Goal: Find specific page/section

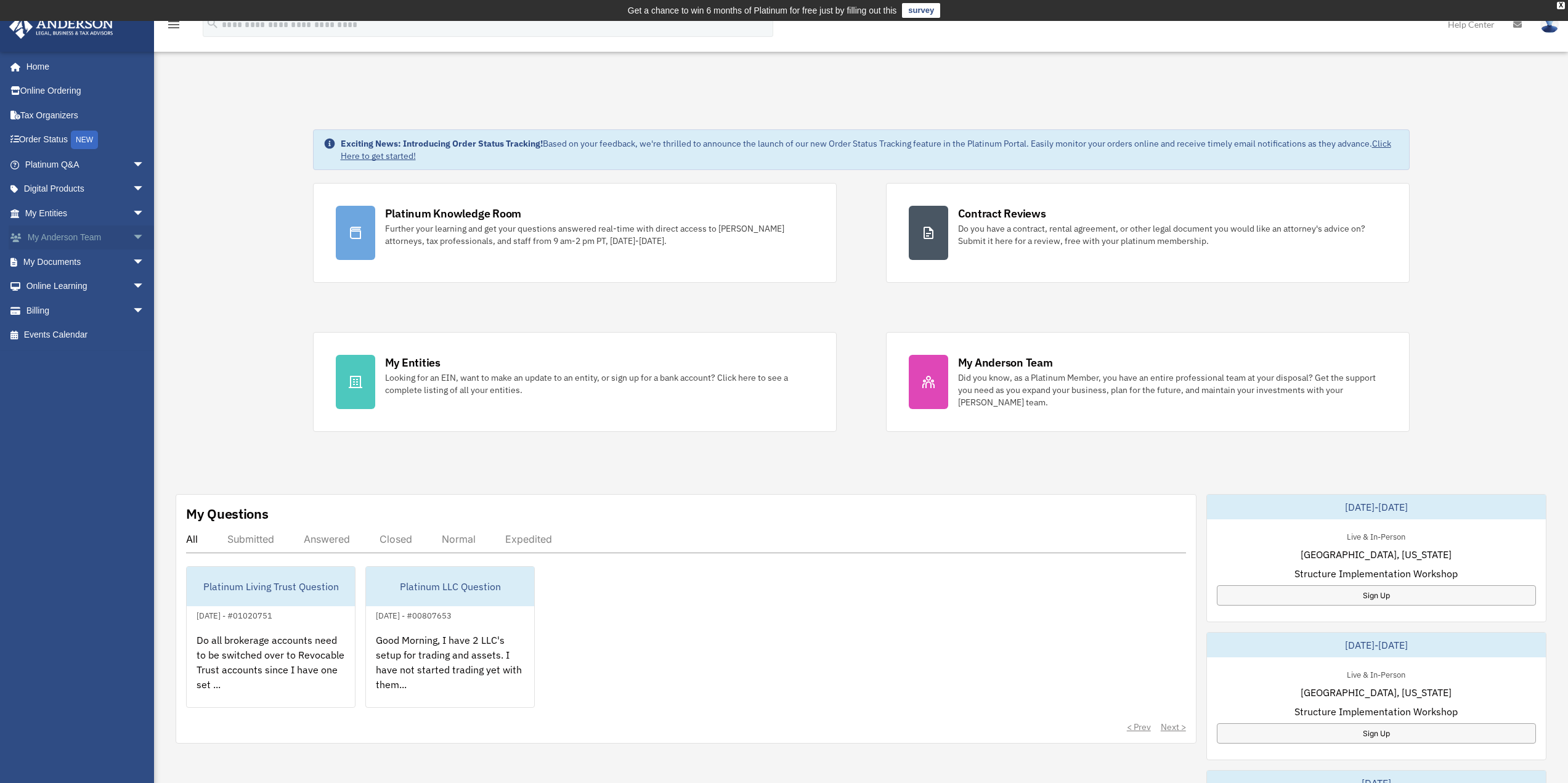
click at [84, 244] on link "My [PERSON_NAME] Team arrow_drop_down" at bounding box center [86, 238] width 155 height 25
click at [133, 236] on span "arrow_drop_down" at bounding box center [145, 238] width 25 height 25
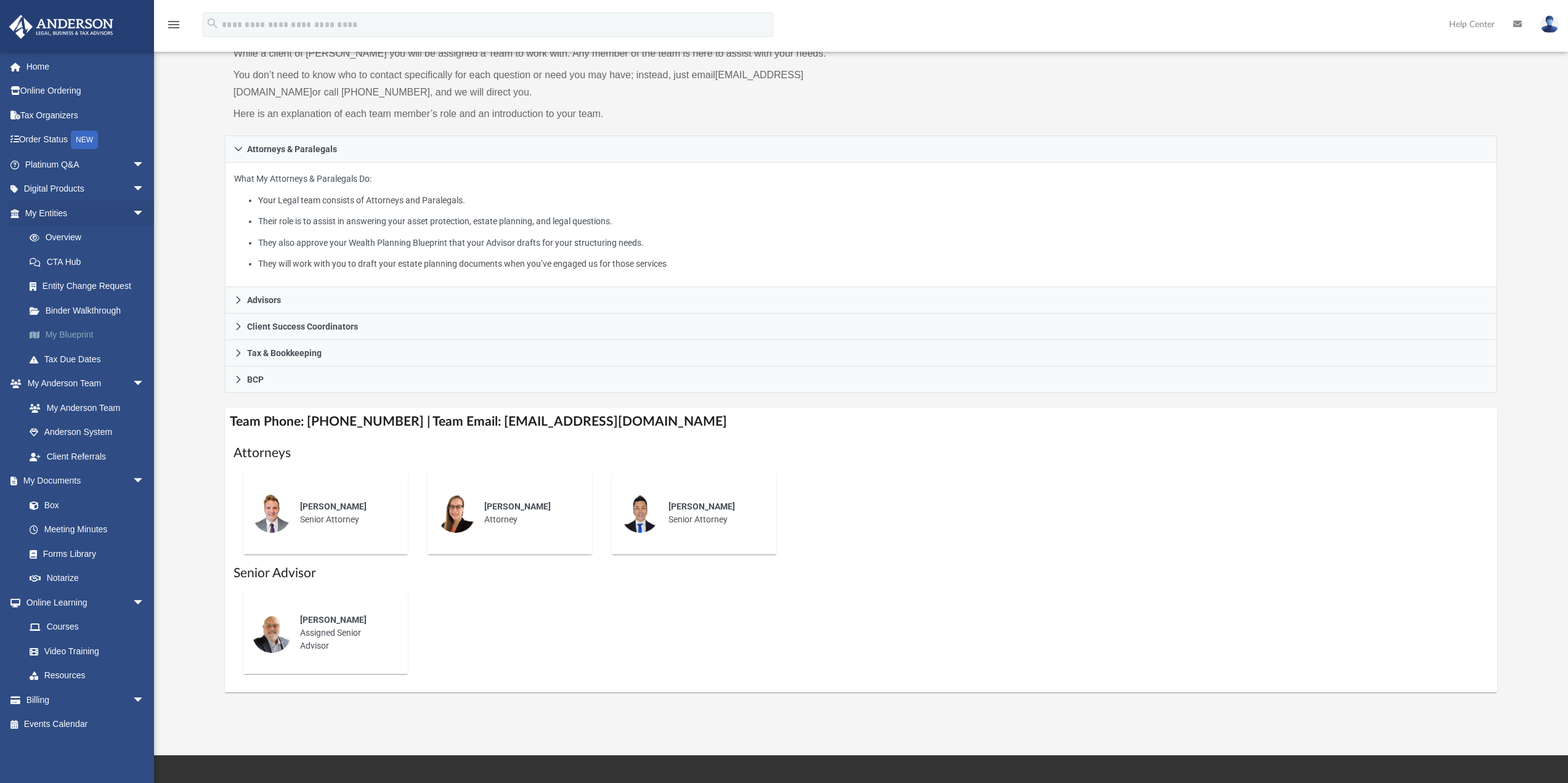
scroll to position [124, 0]
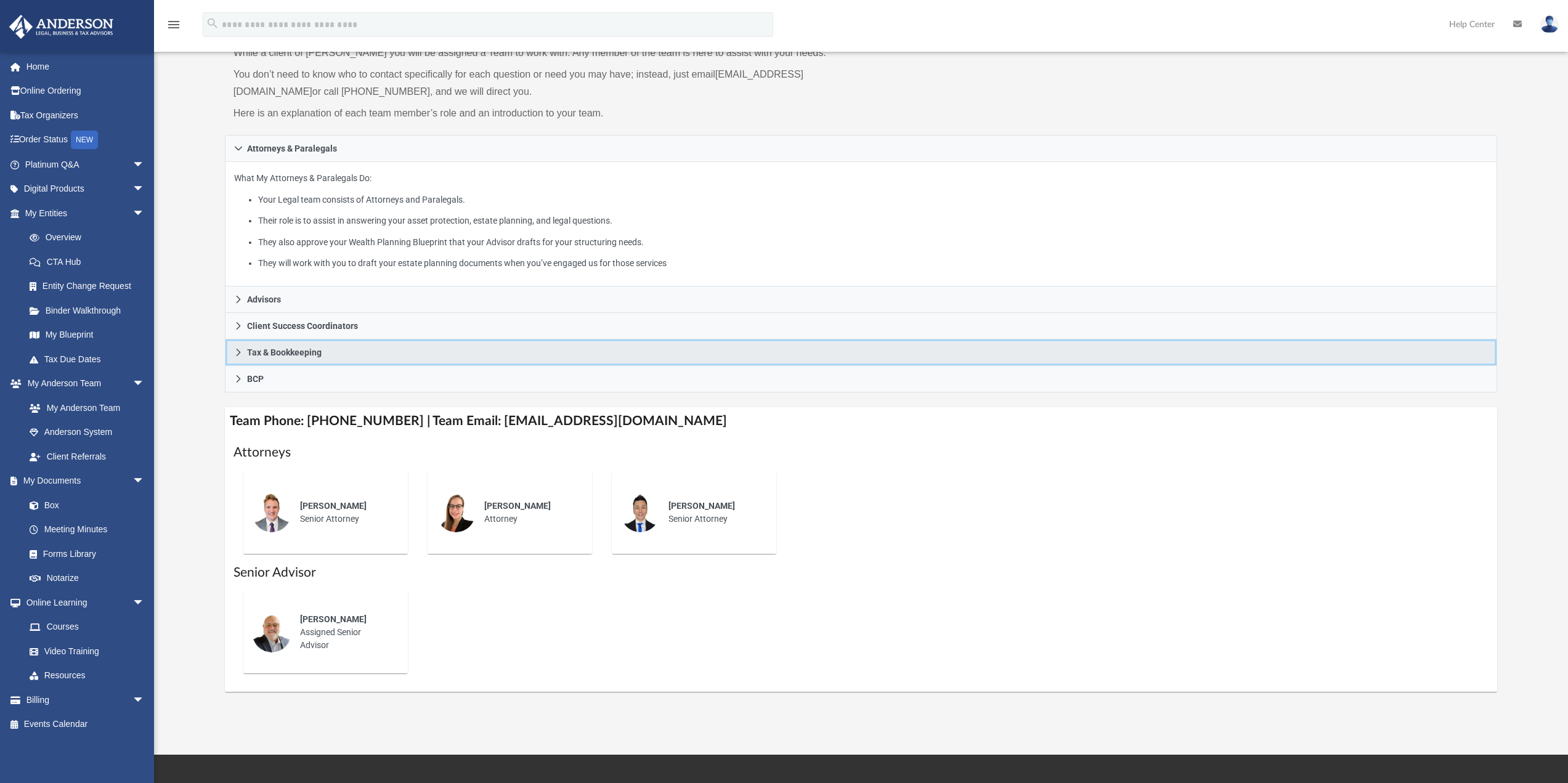
click at [234, 351] on icon at bounding box center [238, 353] width 9 height 9
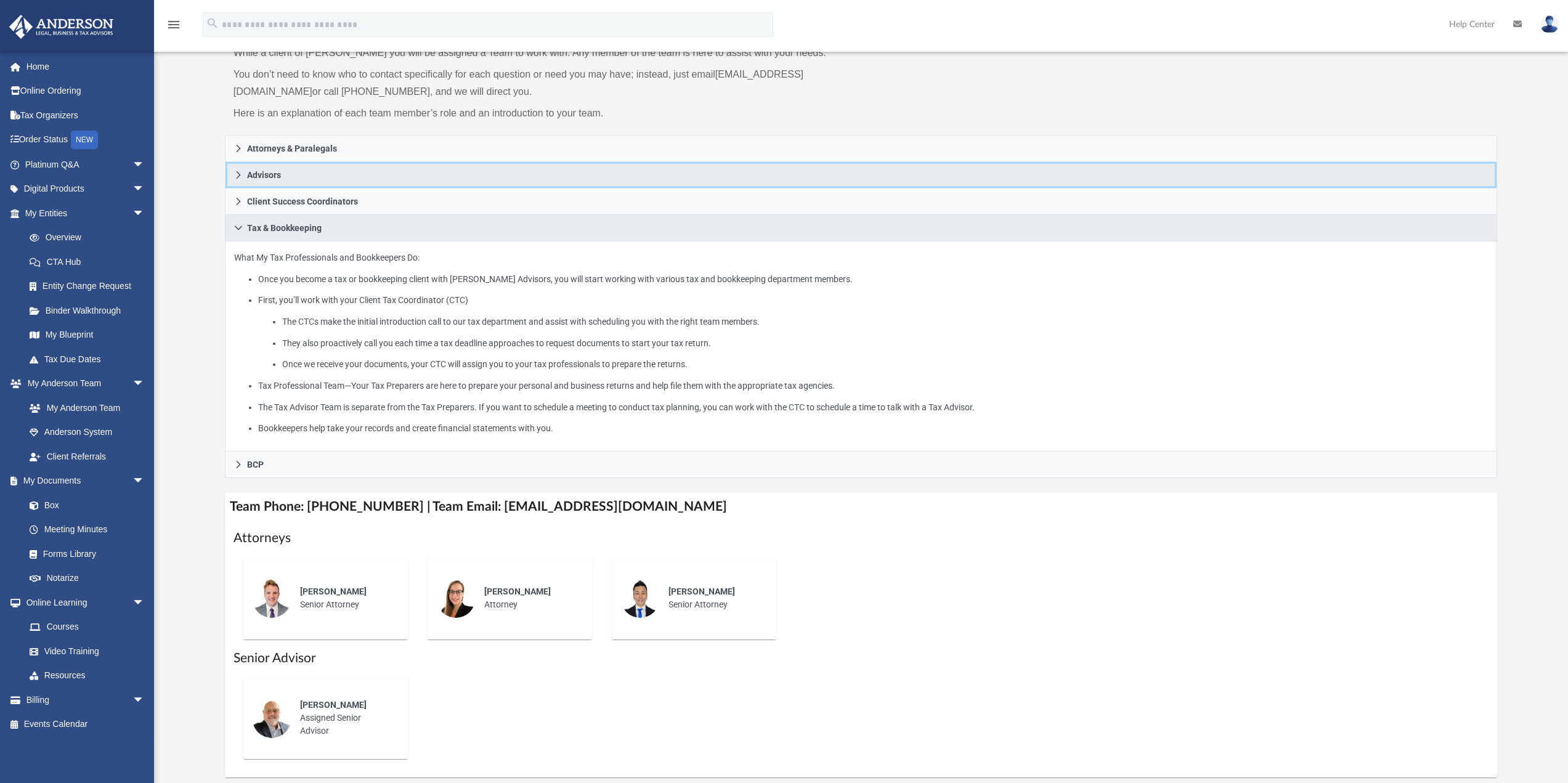
click at [238, 181] on link "Advisors" at bounding box center [861, 175] width 1273 height 26
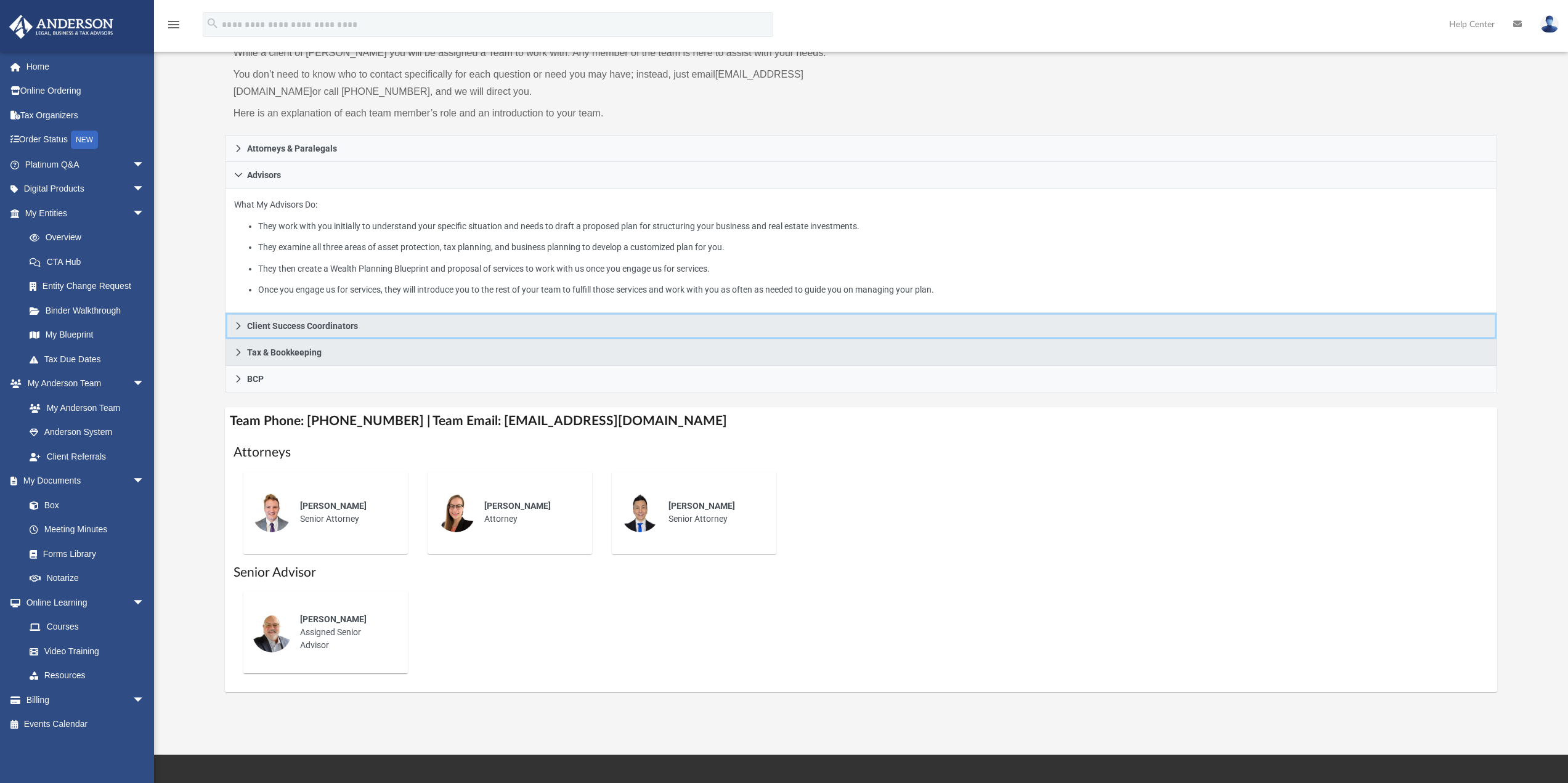
click at [236, 331] on icon at bounding box center [238, 326] width 9 height 9
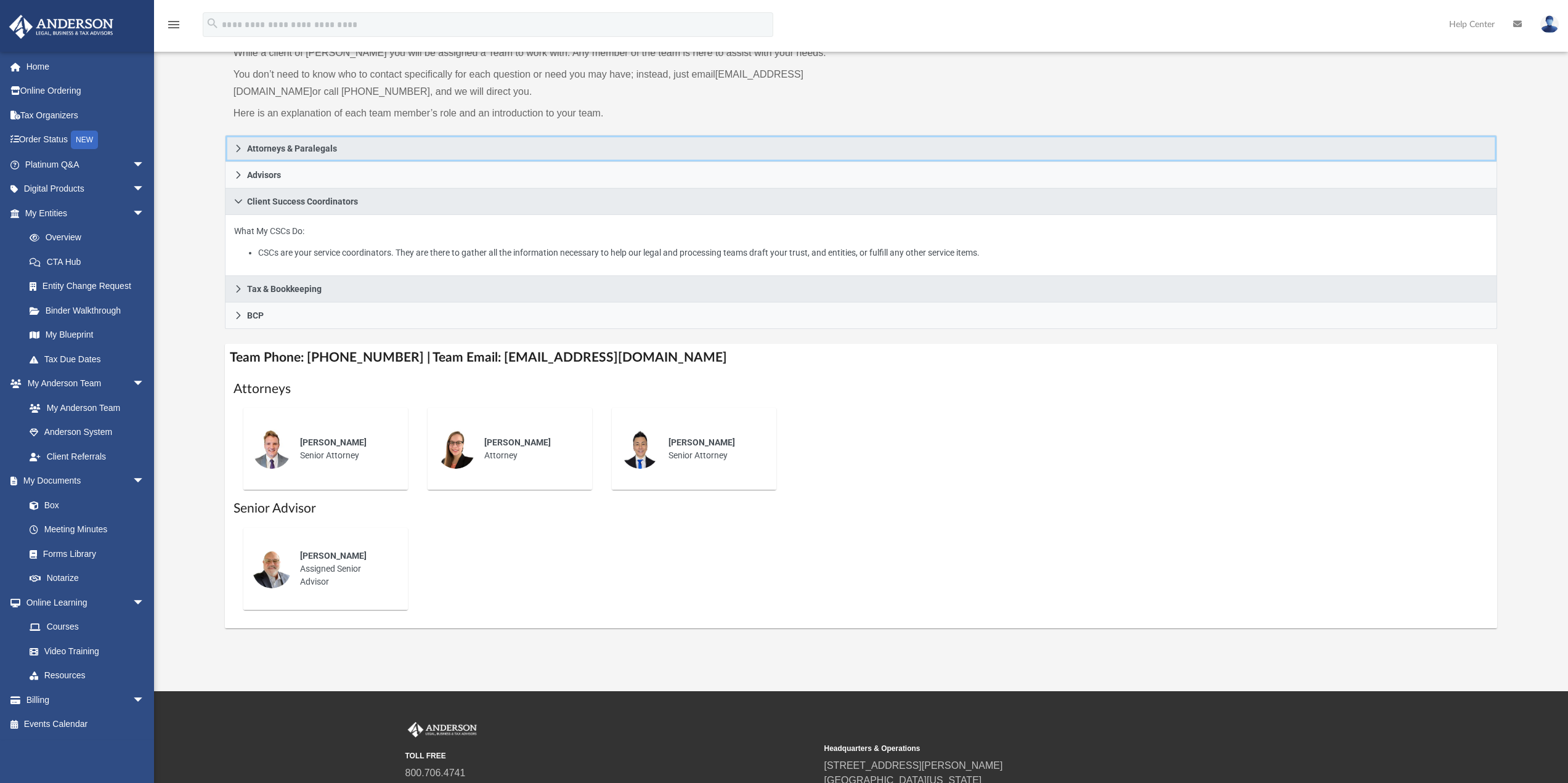
click at [240, 147] on icon at bounding box center [238, 148] width 9 height 9
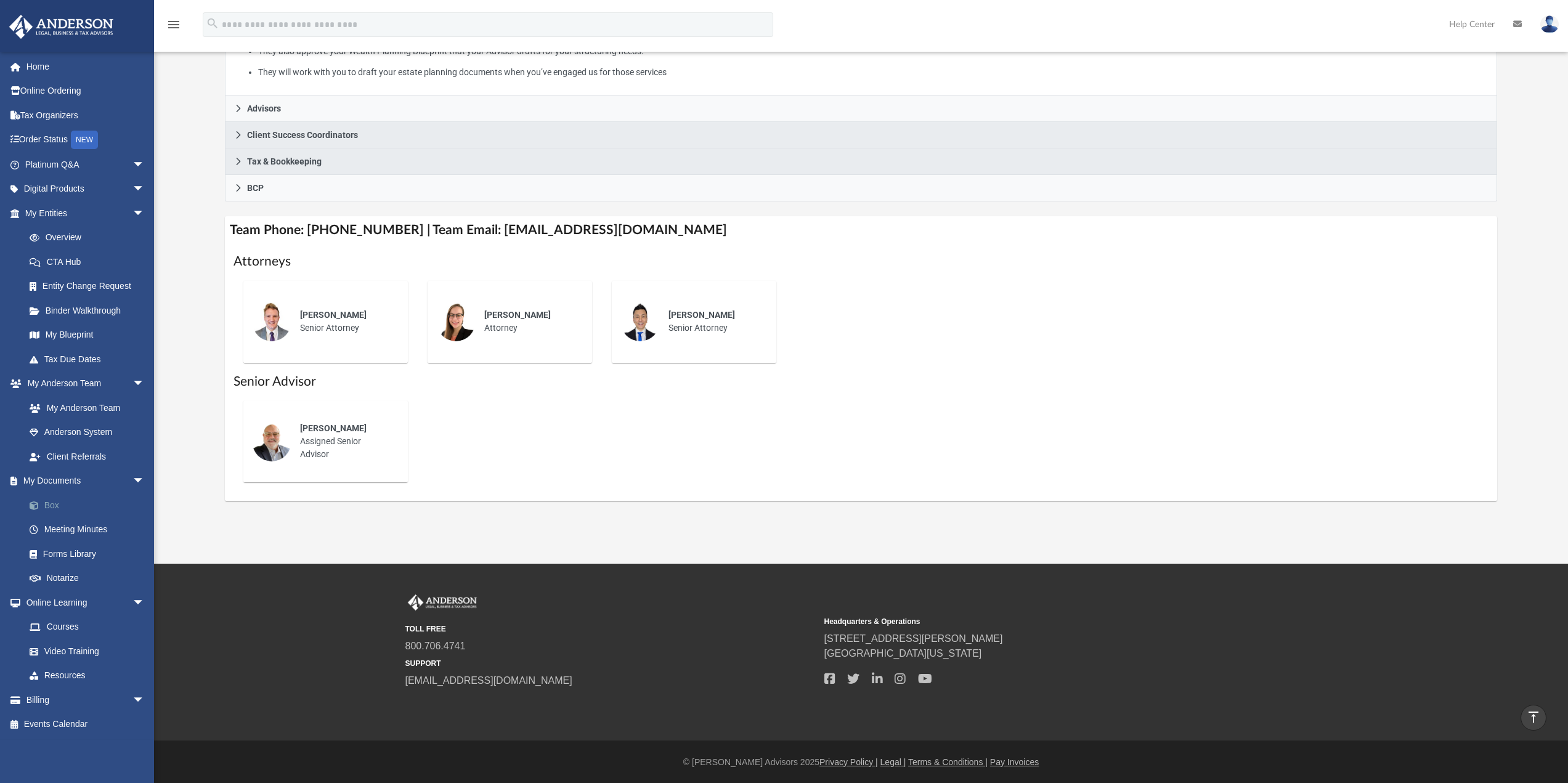
scroll to position [316, 0]
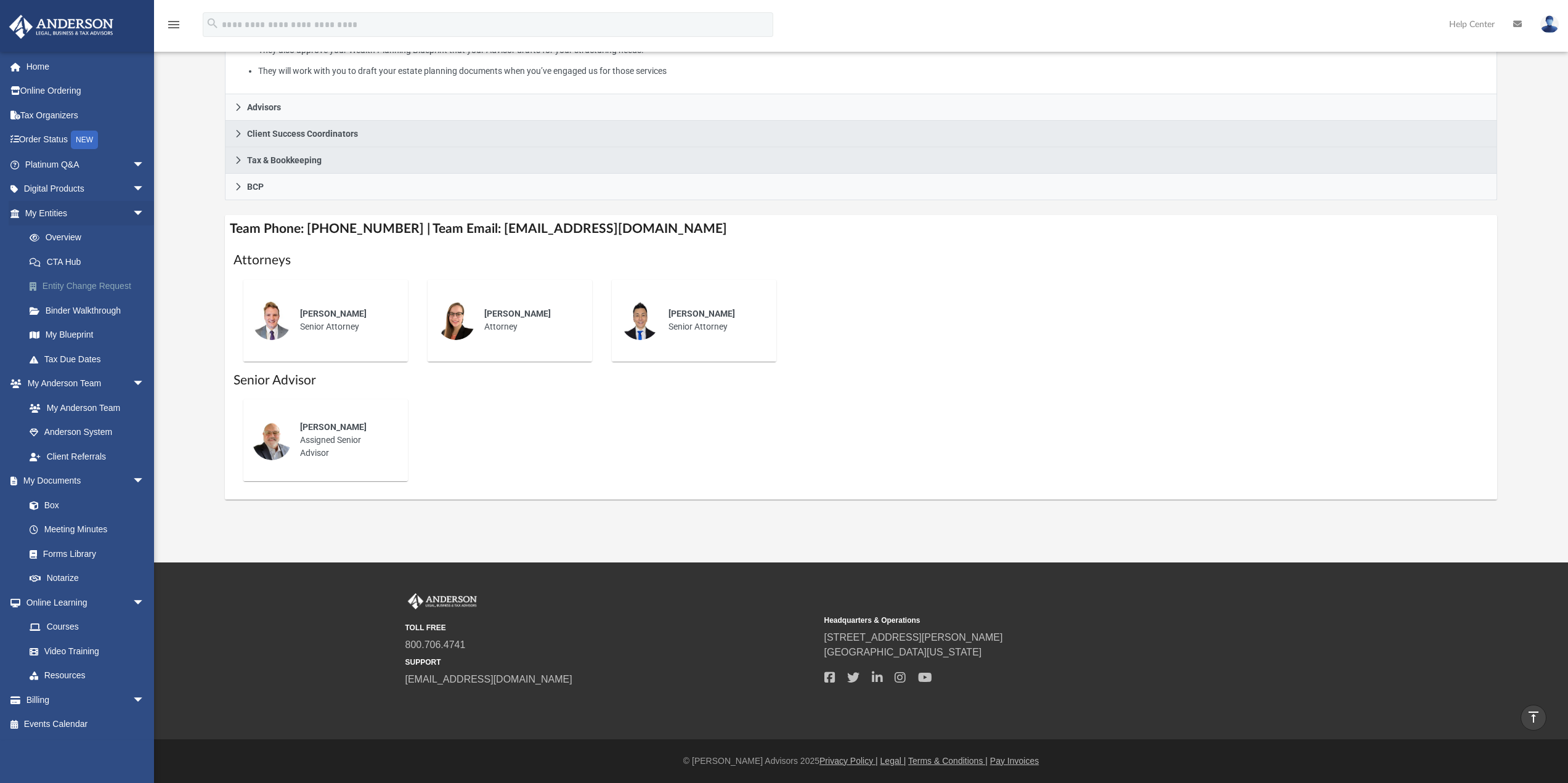
click at [82, 290] on link "Entity Change Request" at bounding box center [90, 286] width 146 height 25
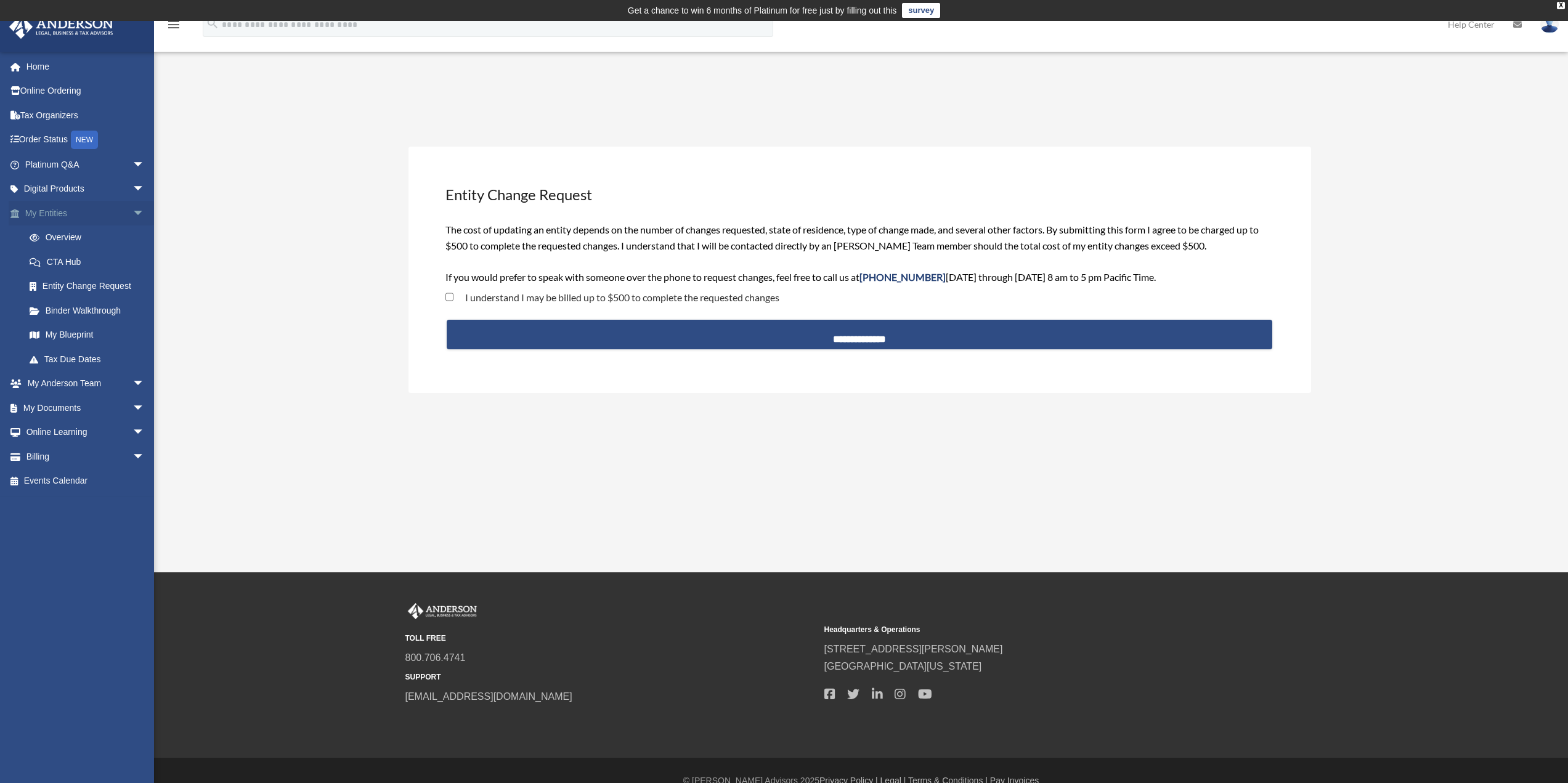
click at [133, 214] on span "arrow_drop_down" at bounding box center [145, 214] width 25 height 25
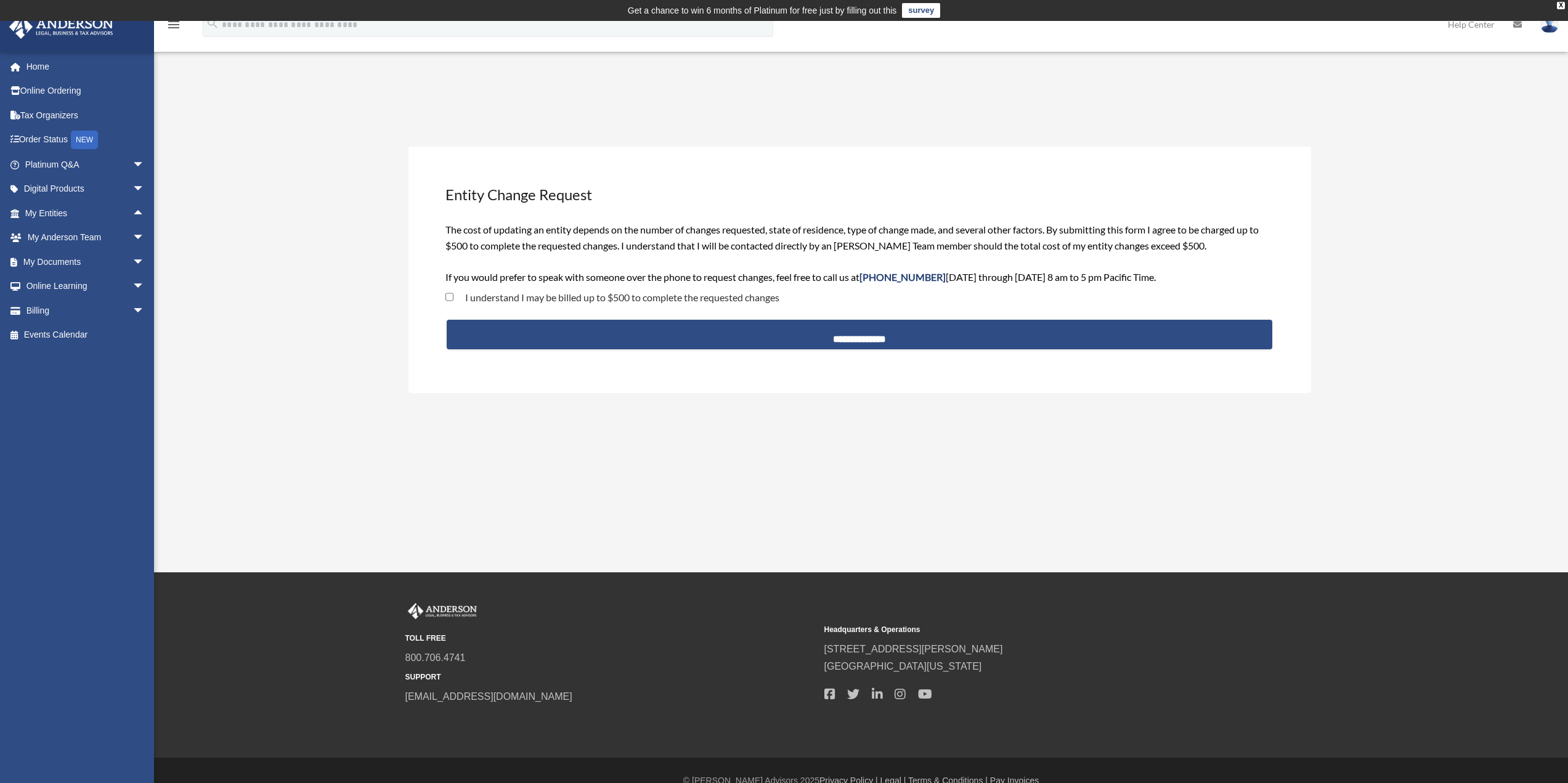
scroll to position [20, 0]
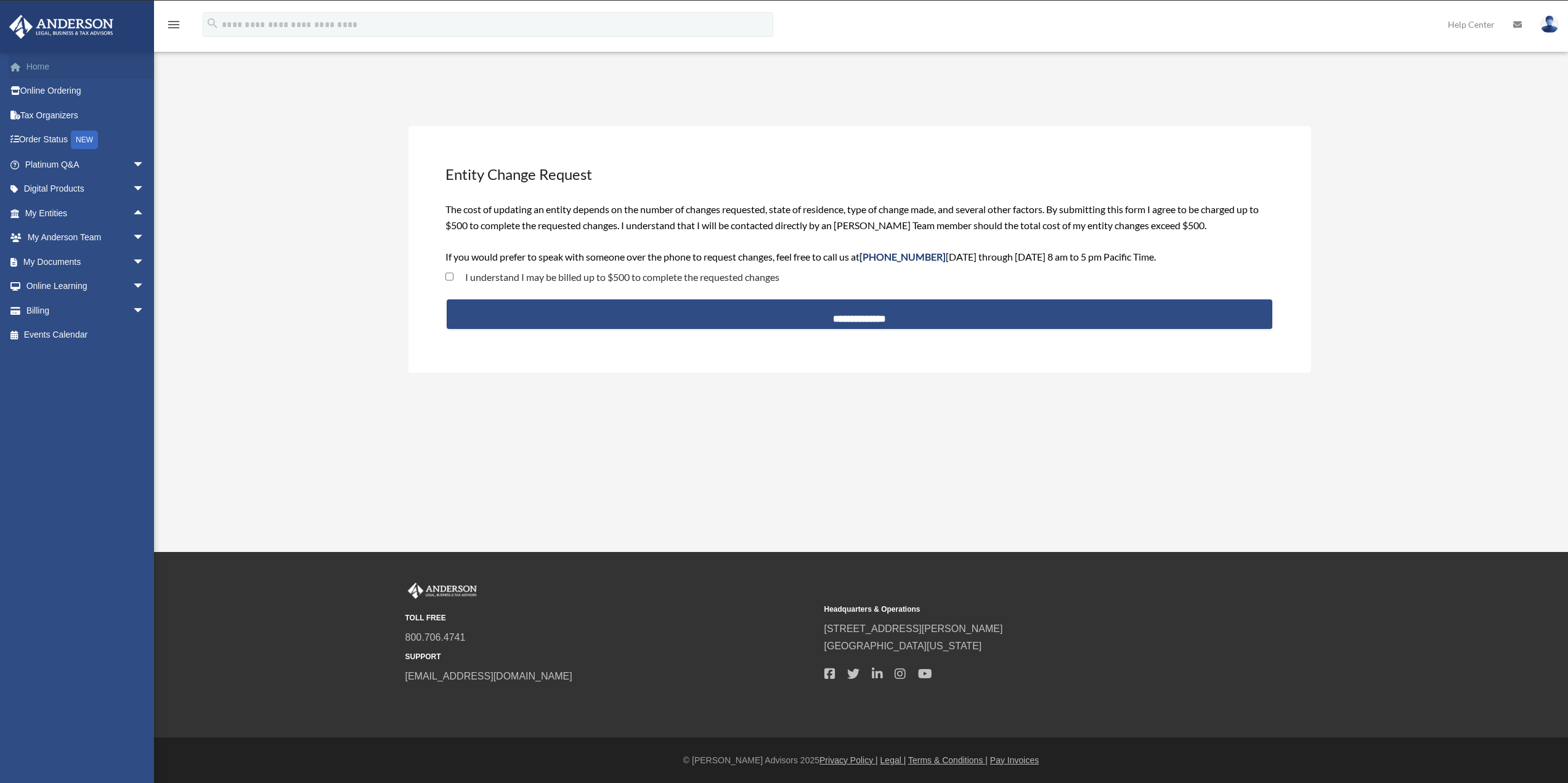
click at [49, 71] on link "Home" at bounding box center [86, 66] width 155 height 25
